Goal: Task Accomplishment & Management: Use online tool/utility

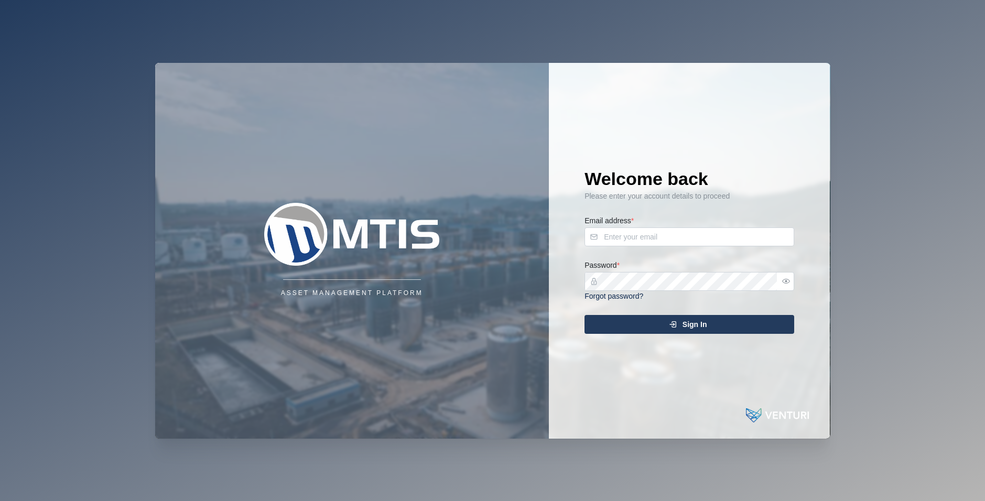
drag, startPoint x: 849, startPoint y: 196, endPoint x: 830, endPoint y: 212, distance: 24.6
click at [849, 203] on div "Asset Management Platform Welcome back Please enter your account details to pro…" at bounding box center [492, 250] width 985 height 501
click at [743, 241] on input "Email address *" at bounding box center [689, 236] width 210 height 19
type input "[EMAIL_ADDRESS][PERSON_NAME][DOMAIN_NAME]"
click at [790, 283] on button "button" at bounding box center [786, 282] width 14 height 14
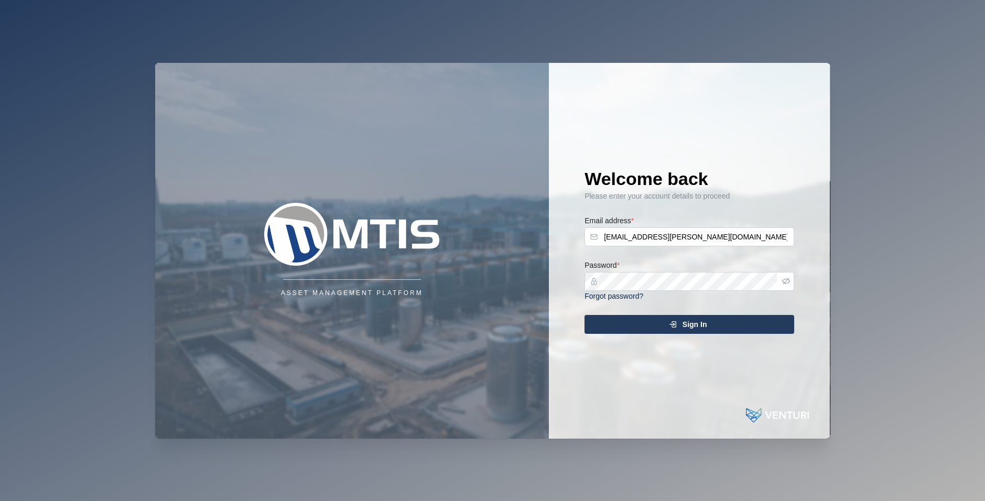
click at [636, 324] on div "Sign In" at bounding box center [687, 325] width 193 height 18
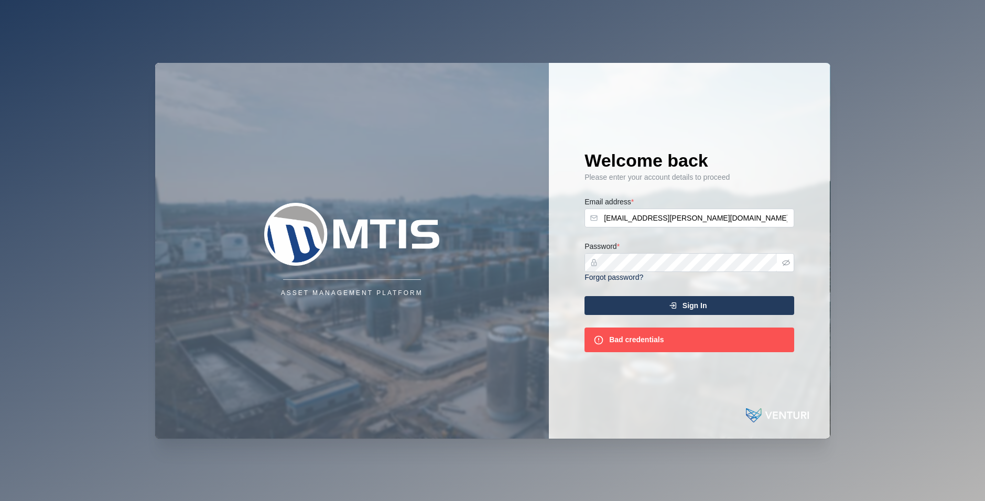
click at [685, 250] on div "Password * Forgot password?" at bounding box center [689, 261] width 210 height 43
click at [458, 245] on div "Asset Management Platform Welcome back Please enter your account details to pro…" at bounding box center [492, 251] width 675 height 376
click at [584, 296] on button "Sign In" at bounding box center [689, 305] width 210 height 19
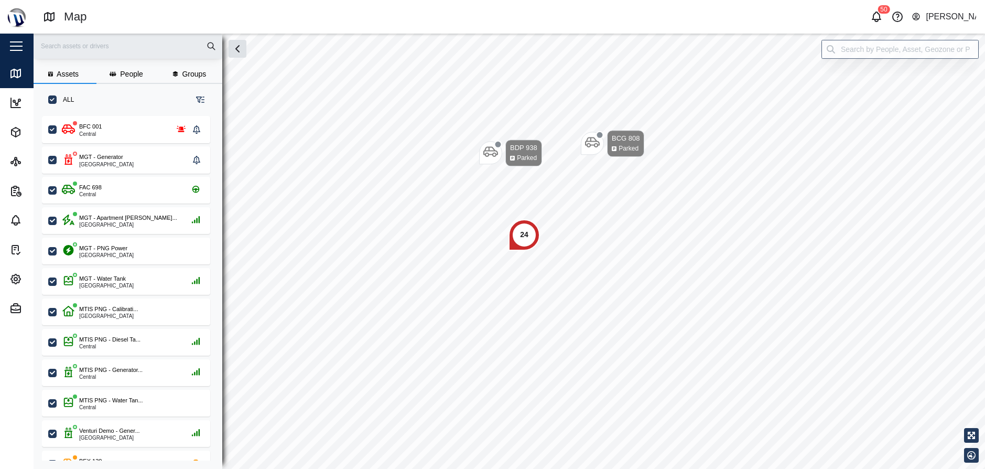
scroll to position [8, 8]
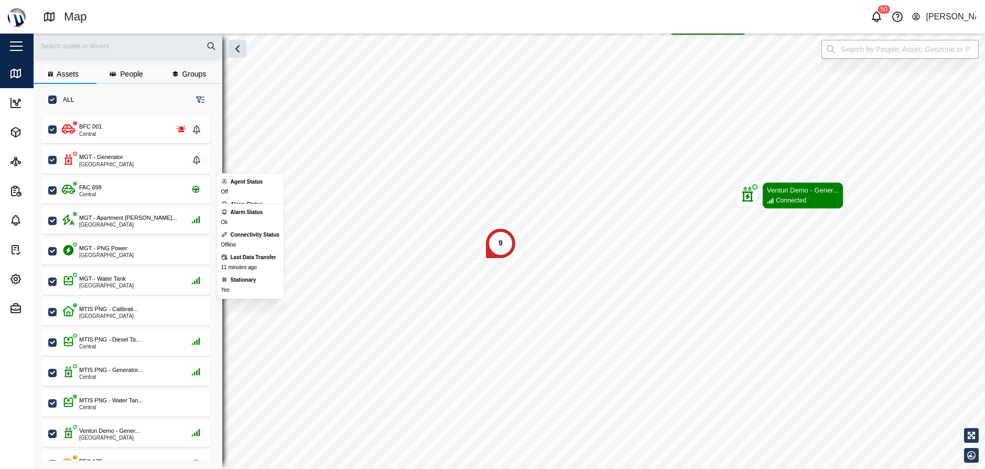
click at [925, 55] on input "search" at bounding box center [899, 49] width 157 height 19
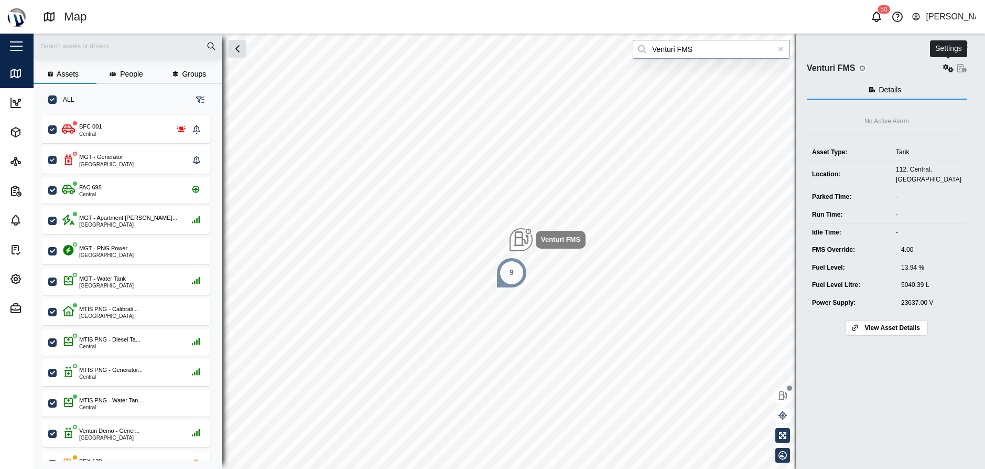
type input "Venturi FMS"
click at [948, 68] on icon "button" at bounding box center [948, 68] width 10 height 8
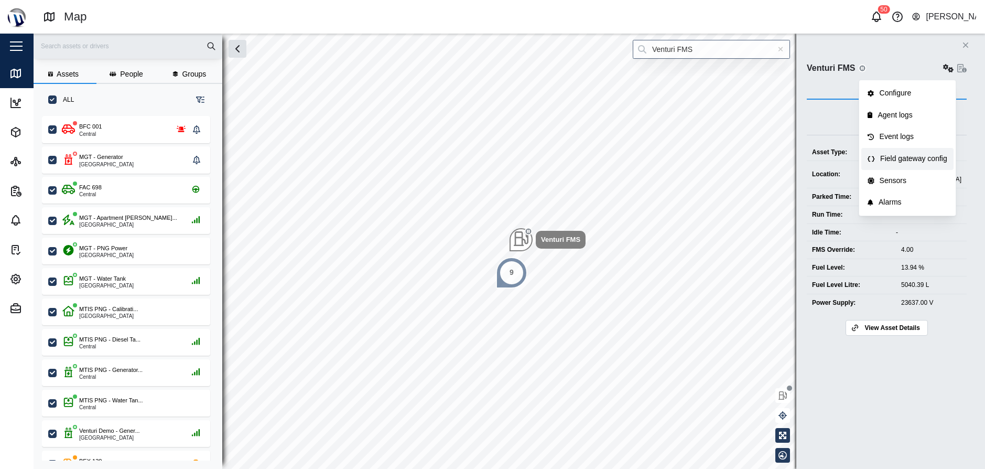
click at [895, 163] on div "Field gateway config" at bounding box center [913, 159] width 67 height 12
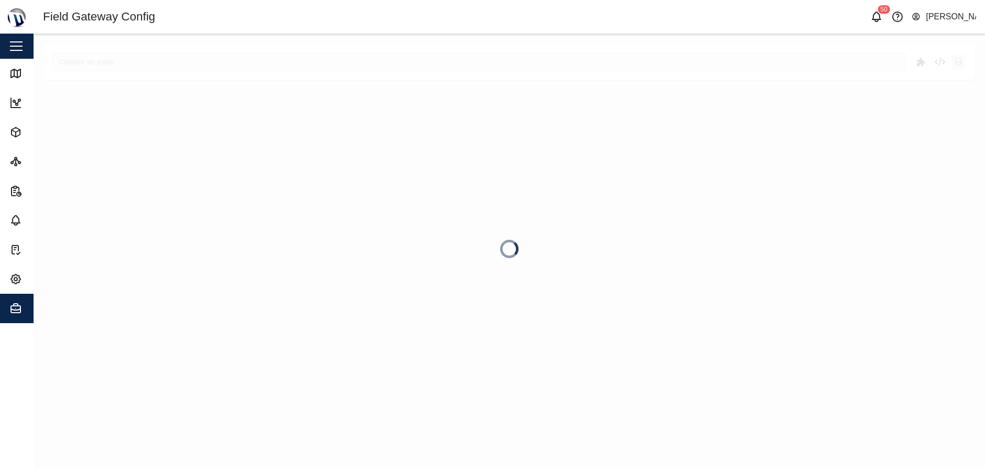
type input "Venturi FMS"
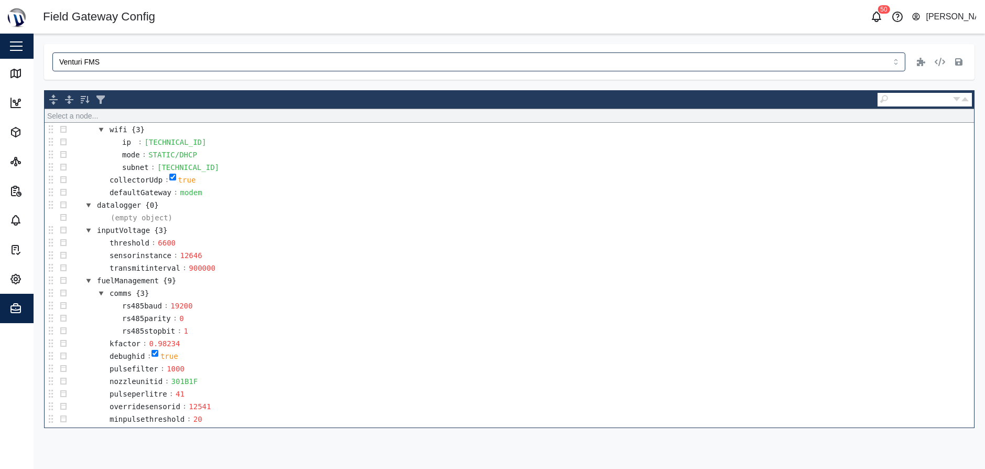
scroll to position [400, 0]
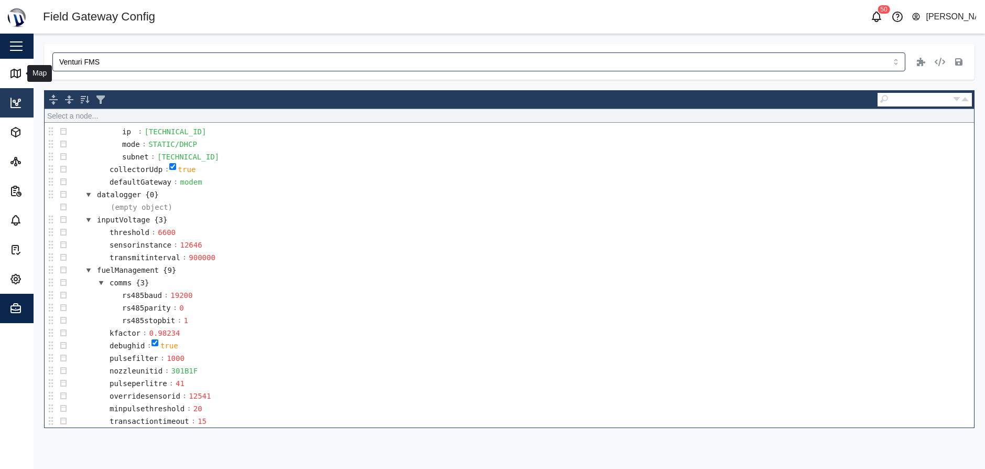
click at [11, 77] on icon at bounding box center [15, 73] width 9 height 8
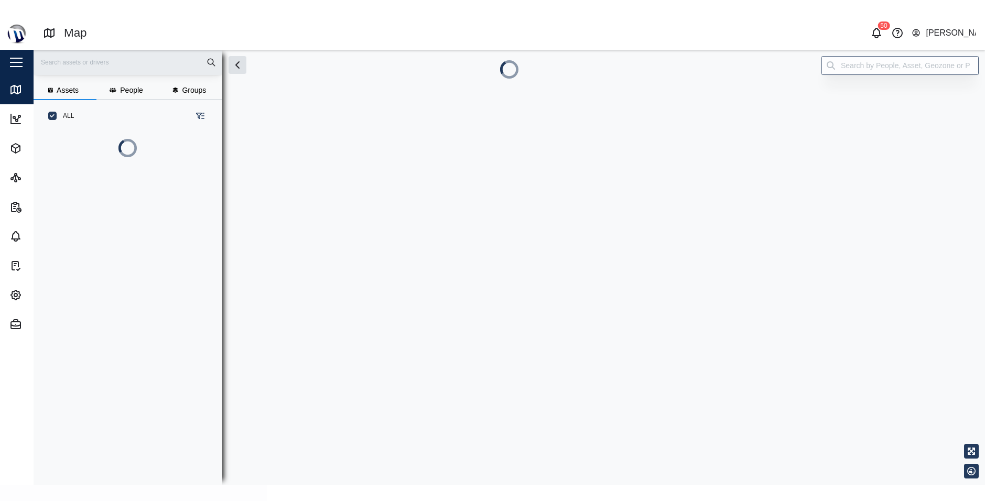
scroll to position [8, 8]
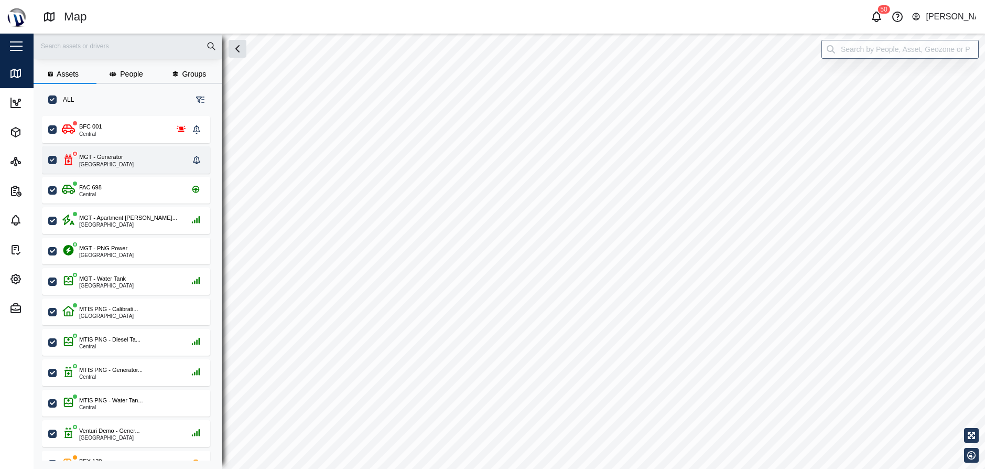
checkbox input "true"
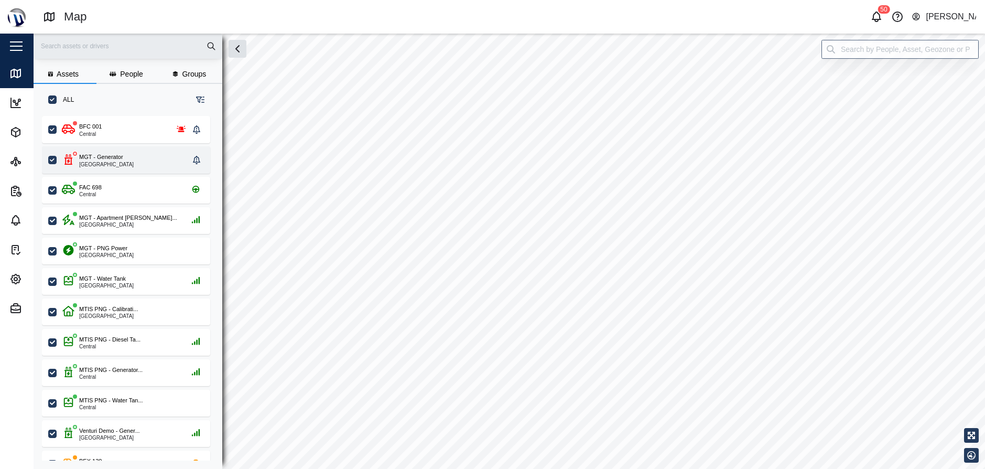
checkbox input "true"
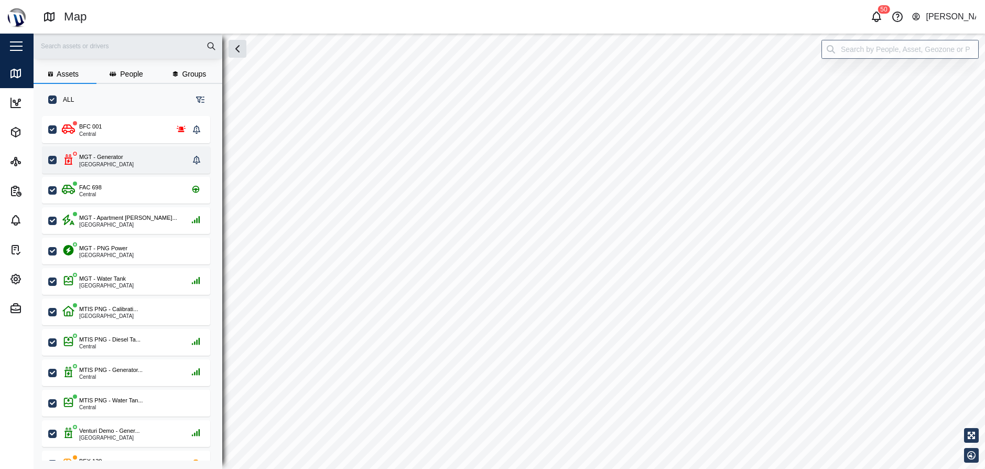
checkbox input "true"
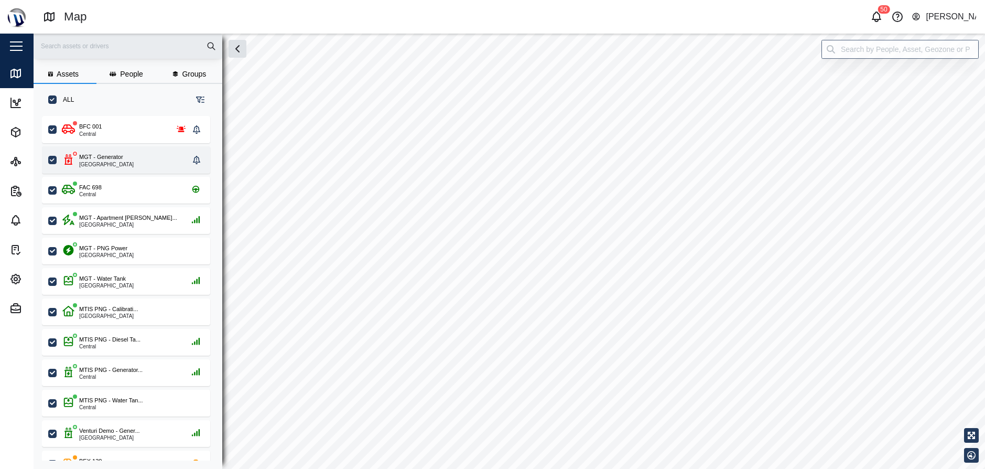
checkbox input "true"
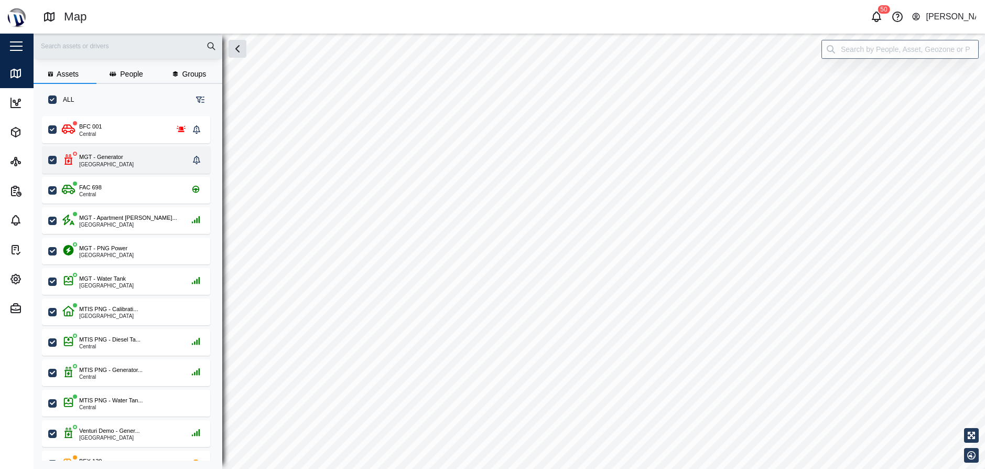
checkbox input "true"
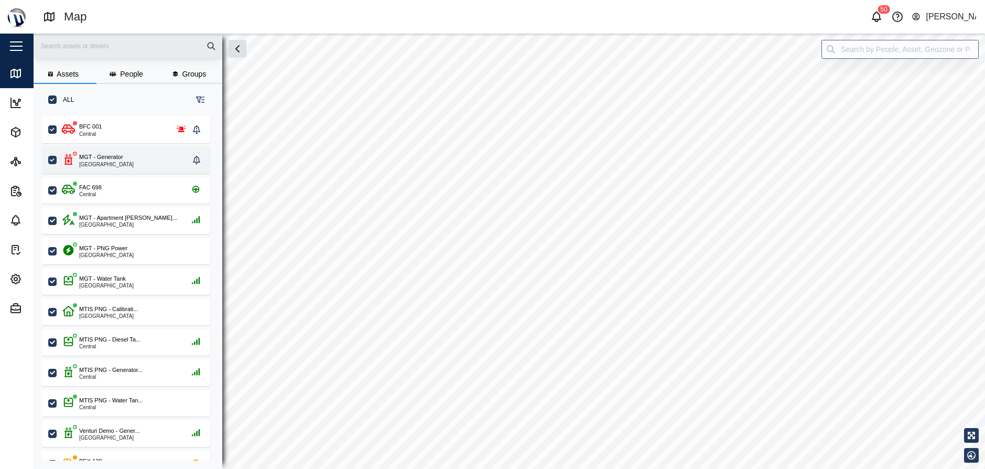
checkbox input "true"
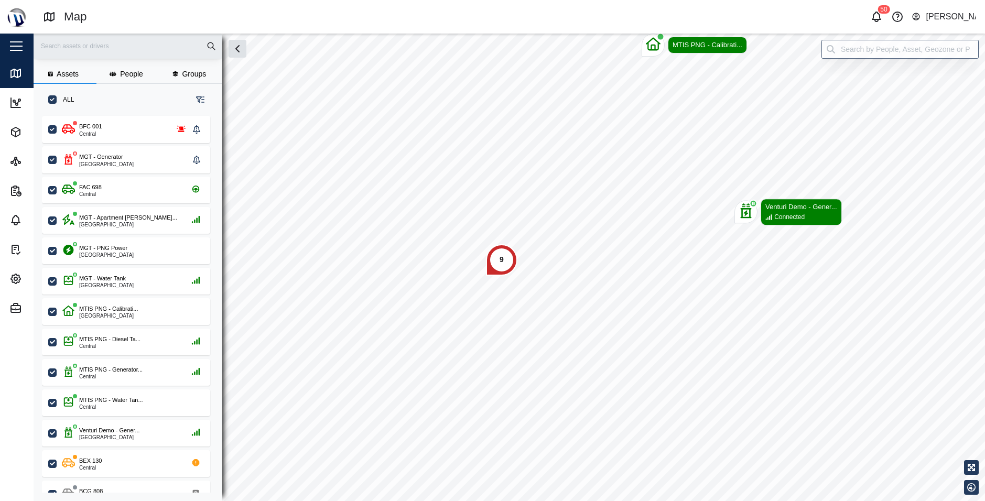
scroll to position [373, 164]
